Goal: Task Accomplishment & Management: Use online tool/utility

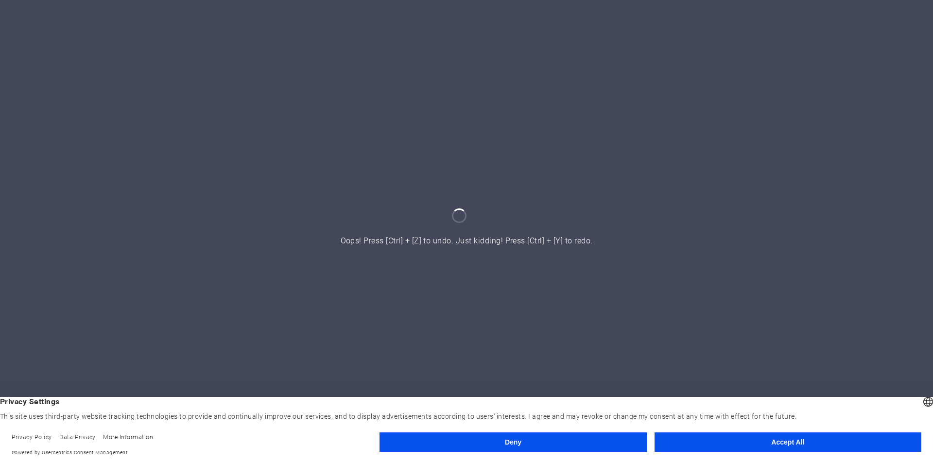
click at [759, 442] on button "Accept All" at bounding box center [788, 441] width 267 height 19
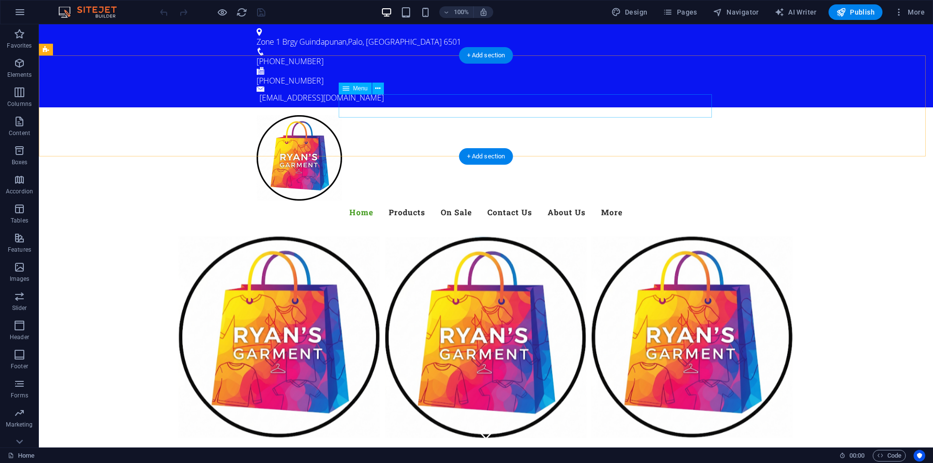
click at [449, 201] on nav "Home Products On Sale Contact Us About Us More" at bounding box center [486, 212] width 459 height 23
click at [447, 201] on nav "Home Products On Sale Contact Us About Us More" at bounding box center [486, 212] width 459 height 23
